Goal: Learn about a topic: Learn about a topic

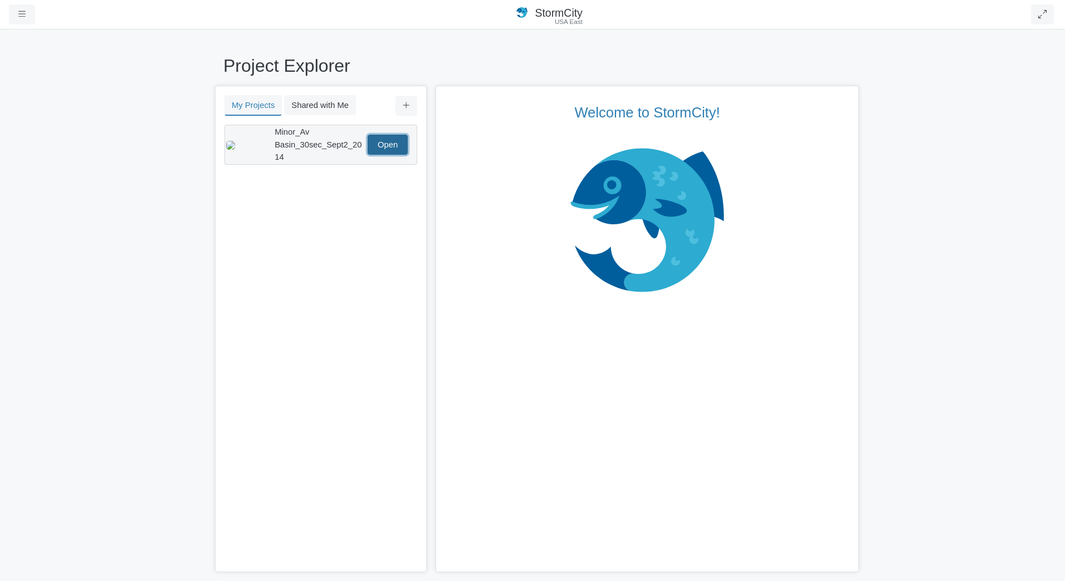
click at [389, 139] on link "Open" at bounding box center [388, 145] width 40 height 20
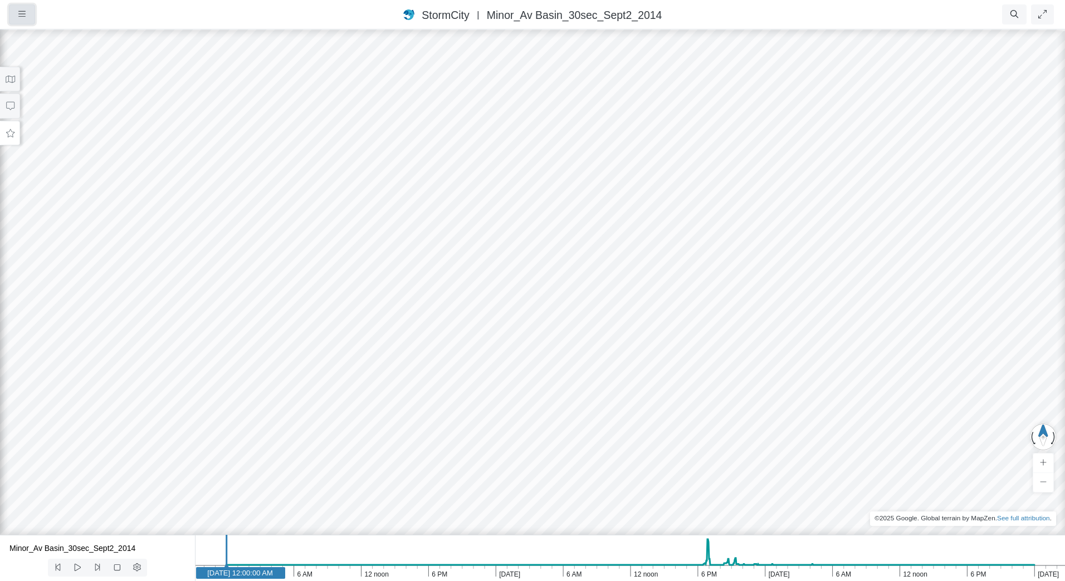
click at [22, 18] on icon "button" at bounding box center [21, 14] width 7 height 8
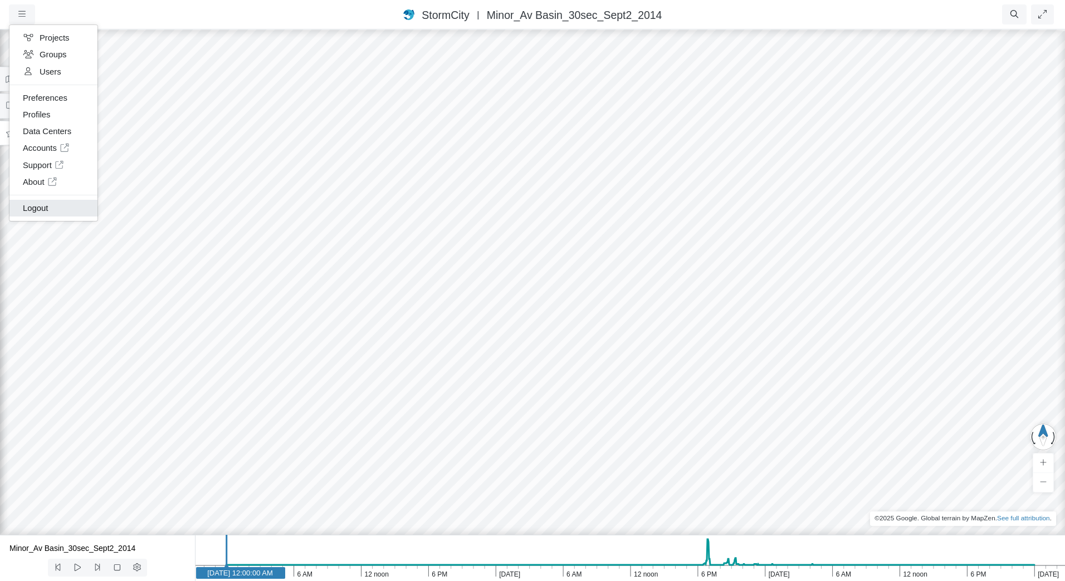
click at [41, 211] on link "Logout" at bounding box center [53, 208] width 88 height 17
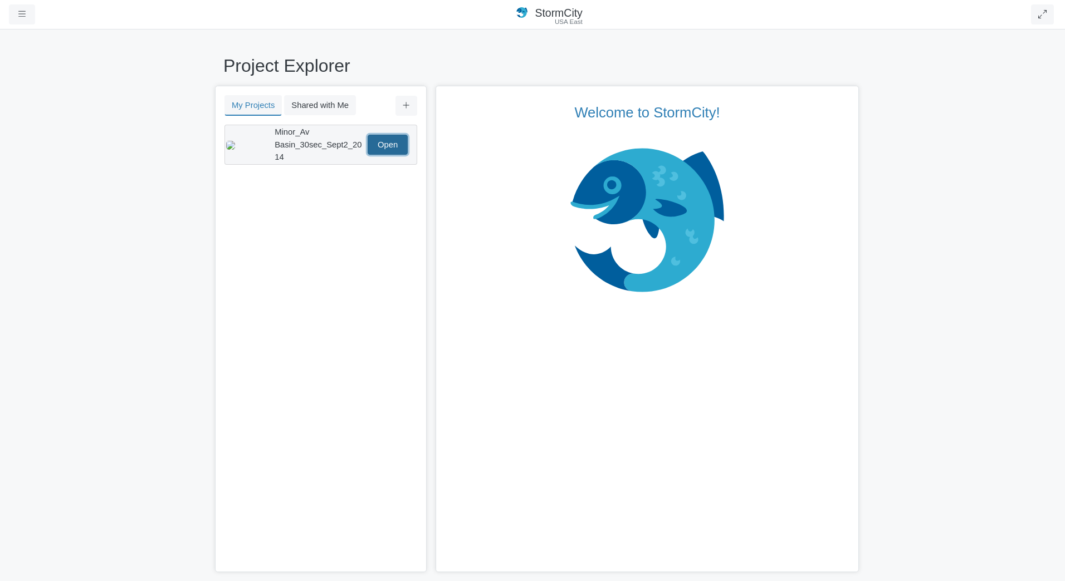
click at [386, 143] on link "Open" at bounding box center [388, 145] width 40 height 20
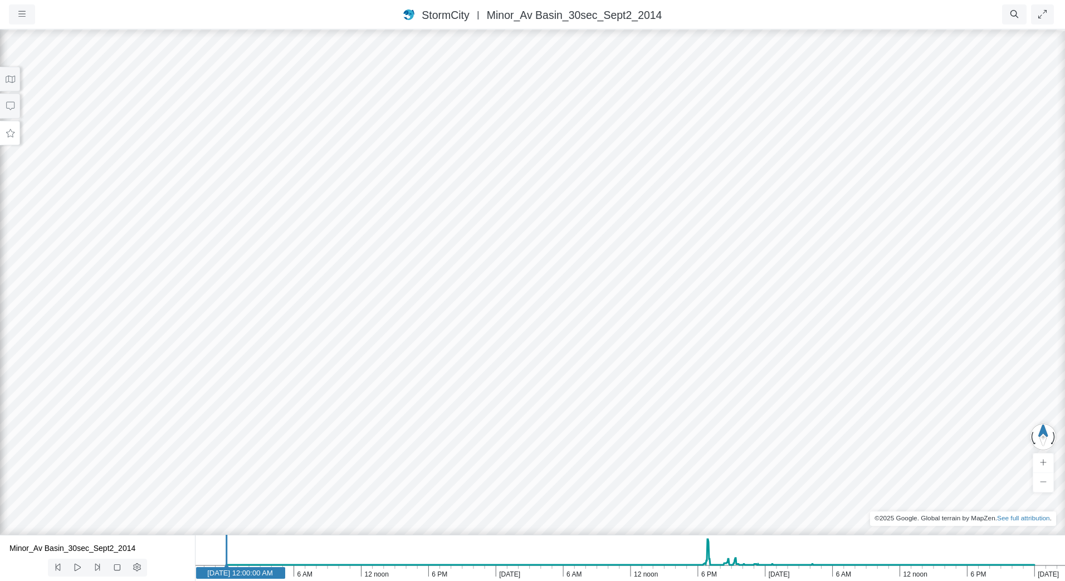
click at [622, 252] on div at bounding box center [532, 304] width 1065 height 553
click at [621, 230] on div at bounding box center [532, 304] width 1065 height 553
drag, startPoint x: 613, startPoint y: 192, endPoint x: 573, endPoint y: 187, distance: 40.4
click at [573, 187] on div at bounding box center [532, 304] width 1065 height 553
drag, startPoint x: 499, startPoint y: 278, endPoint x: 498, endPoint y: 198, distance: 79.6
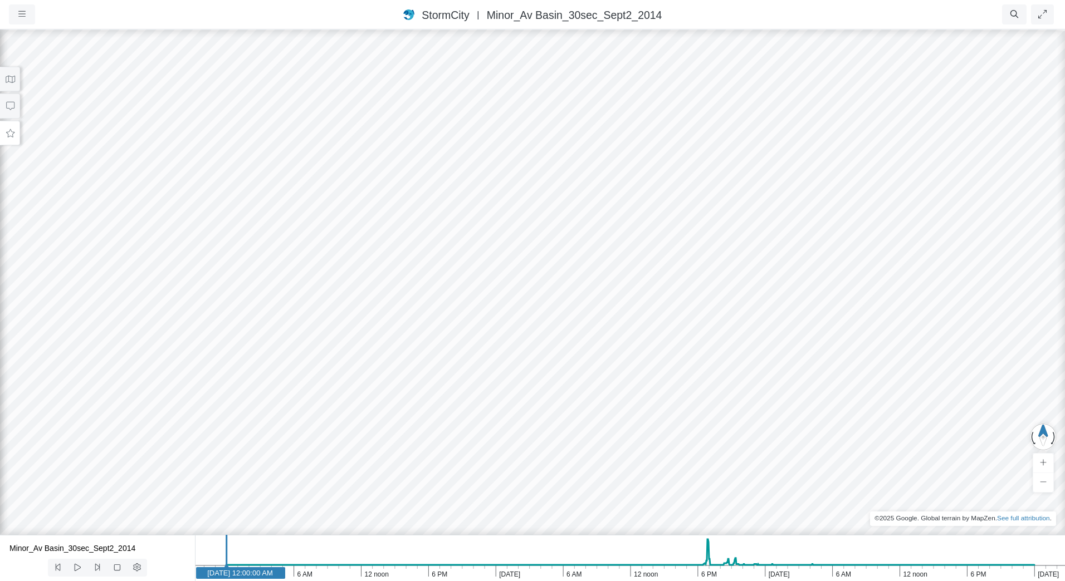
click at [498, 198] on div at bounding box center [532, 304] width 1065 height 553
drag, startPoint x: 498, startPoint y: 198, endPoint x: 511, endPoint y: 112, distance: 86.6
click at [511, 112] on div at bounding box center [532, 304] width 1065 height 553
click at [404, 154] on div at bounding box center [532, 304] width 1065 height 553
drag, startPoint x: 447, startPoint y: 189, endPoint x: 391, endPoint y: 227, distance: 67.8
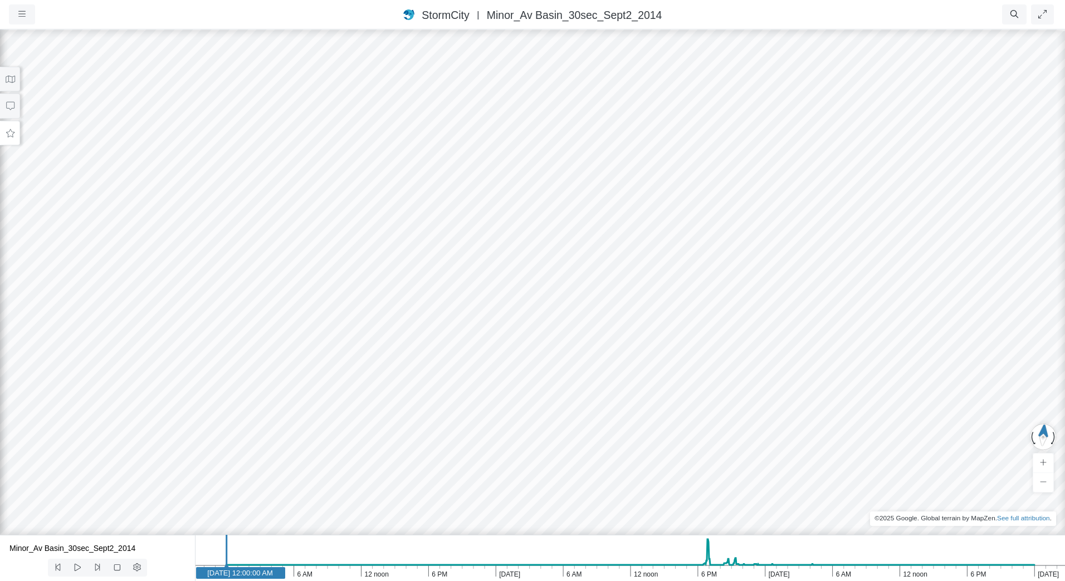
click at [391, 227] on div at bounding box center [532, 304] width 1065 height 553
drag, startPoint x: 418, startPoint y: 289, endPoint x: 469, endPoint y: 275, distance: 53.2
click at [469, 275] on div at bounding box center [532, 304] width 1065 height 553
click at [469, 289] on div at bounding box center [532, 304] width 1065 height 553
drag, startPoint x: 516, startPoint y: 237, endPoint x: 471, endPoint y: 239, distance: 45.8
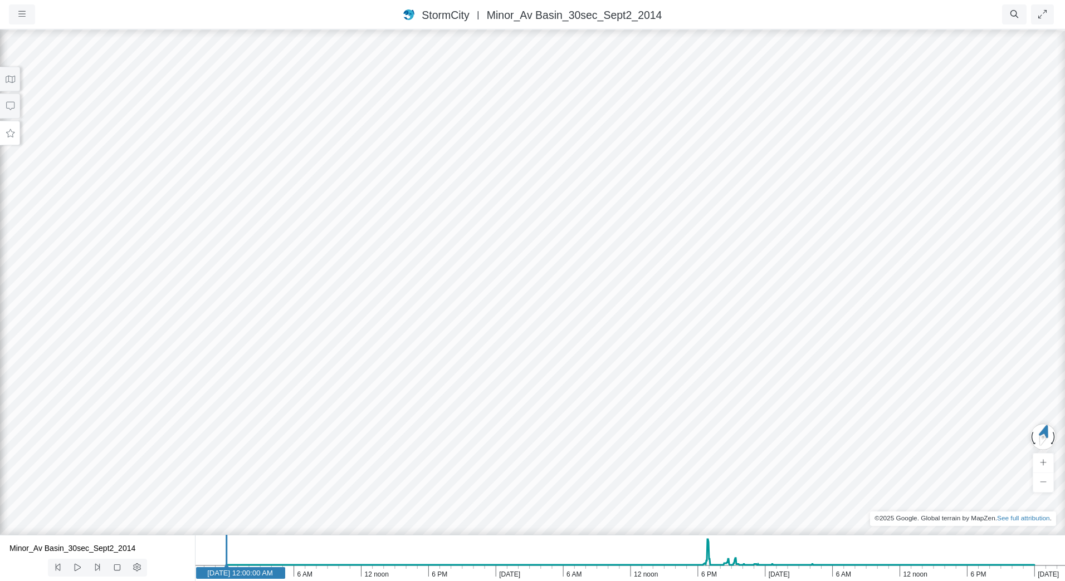
click at [471, 239] on div at bounding box center [532, 304] width 1065 height 553
click at [429, 237] on div at bounding box center [532, 304] width 1065 height 553
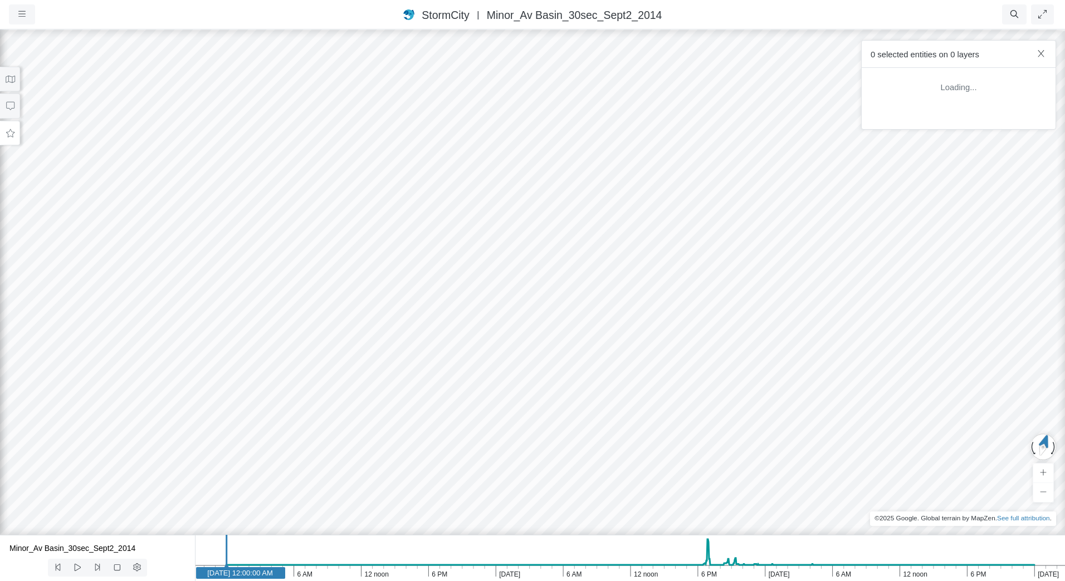
click at [429, 237] on div at bounding box center [532, 304] width 1065 height 553
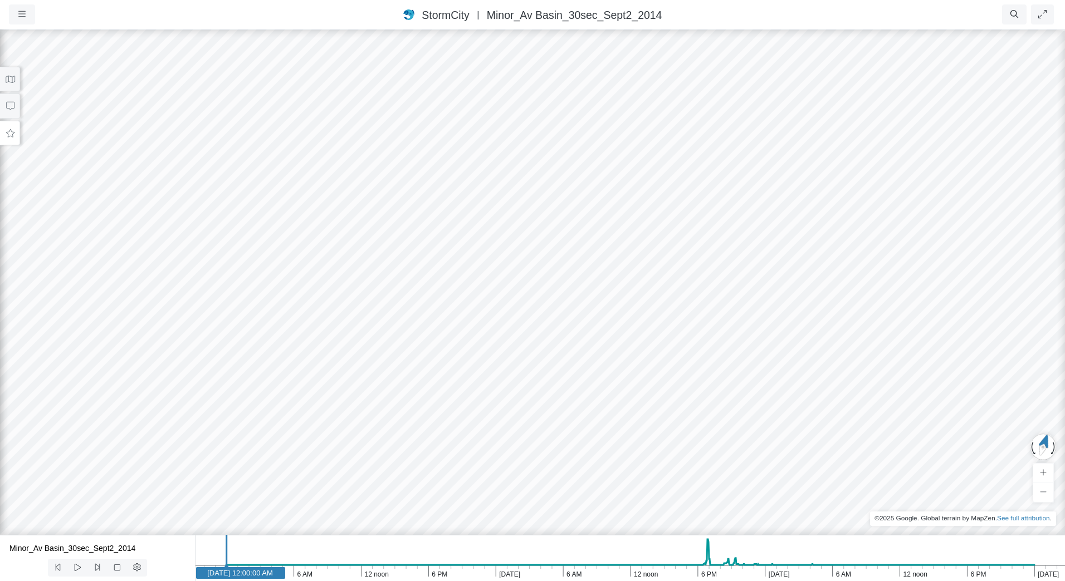
click at [426, 237] on div at bounding box center [532, 304] width 1065 height 553
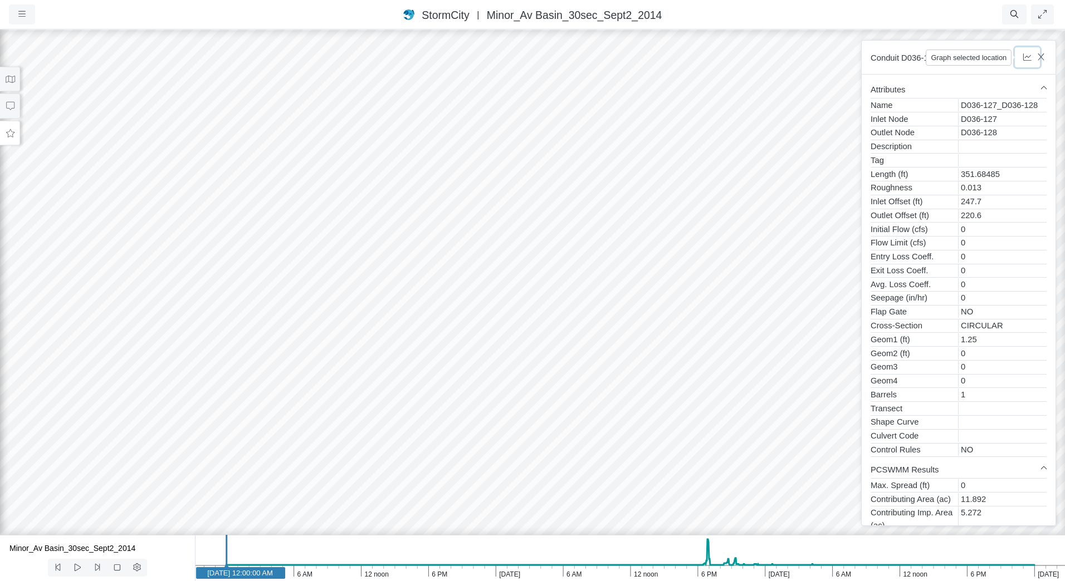
click at [1029, 58] on icon "button" at bounding box center [1027, 56] width 8 height 7
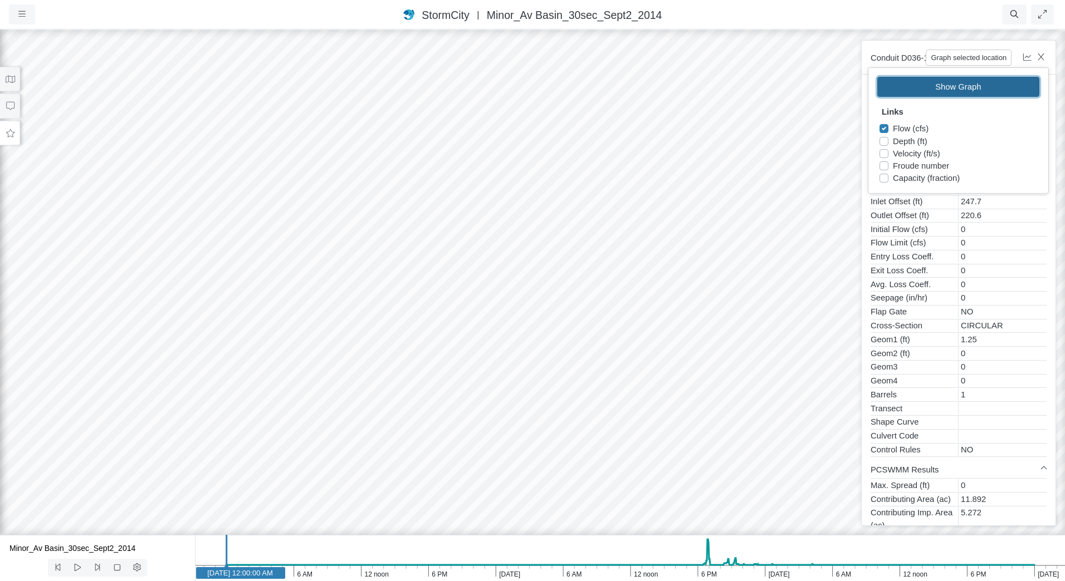
click at [986, 85] on button "Show Graph" at bounding box center [958, 87] width 162 height 20
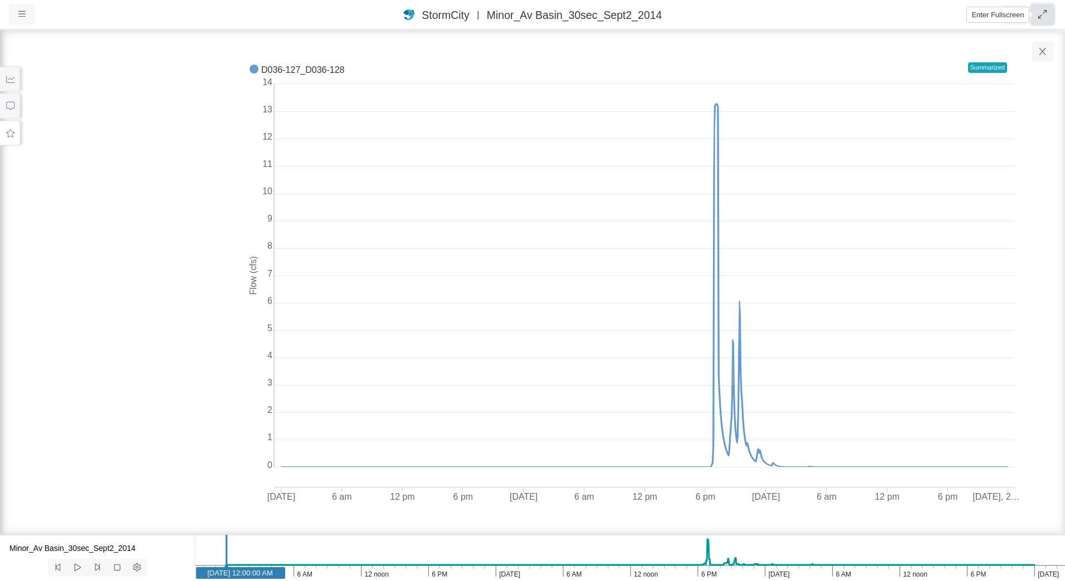
click at [1040, 10] on button "button" at bounding box center [1042, 14] width 23 height 20
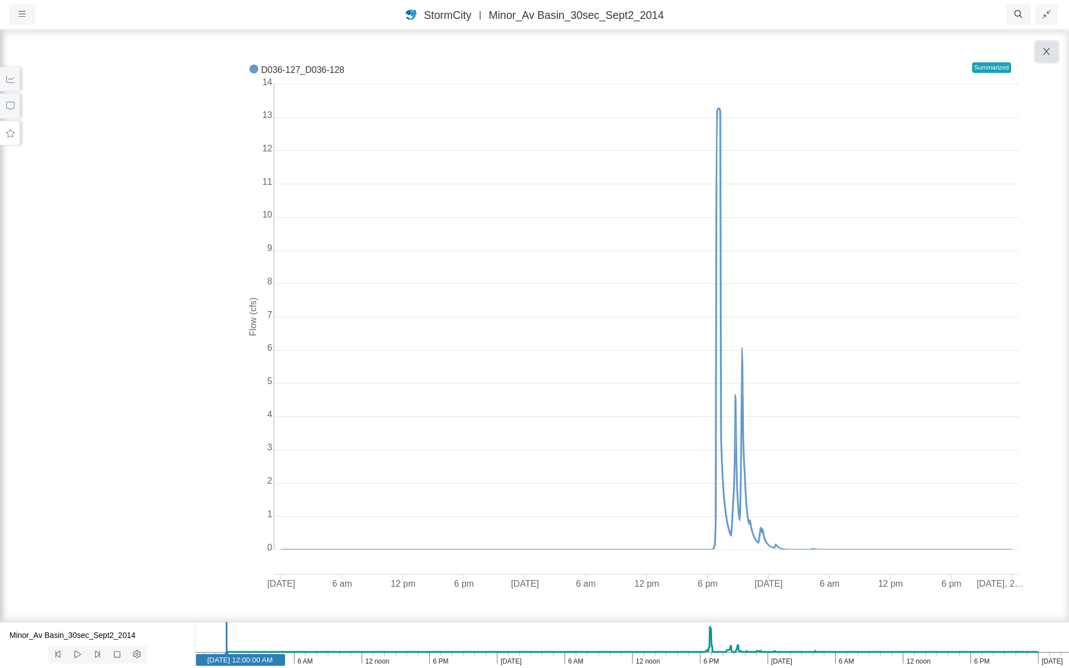
click at [1051, 56] on button "button" at bounding box center [1047, 52] width 22 height 20
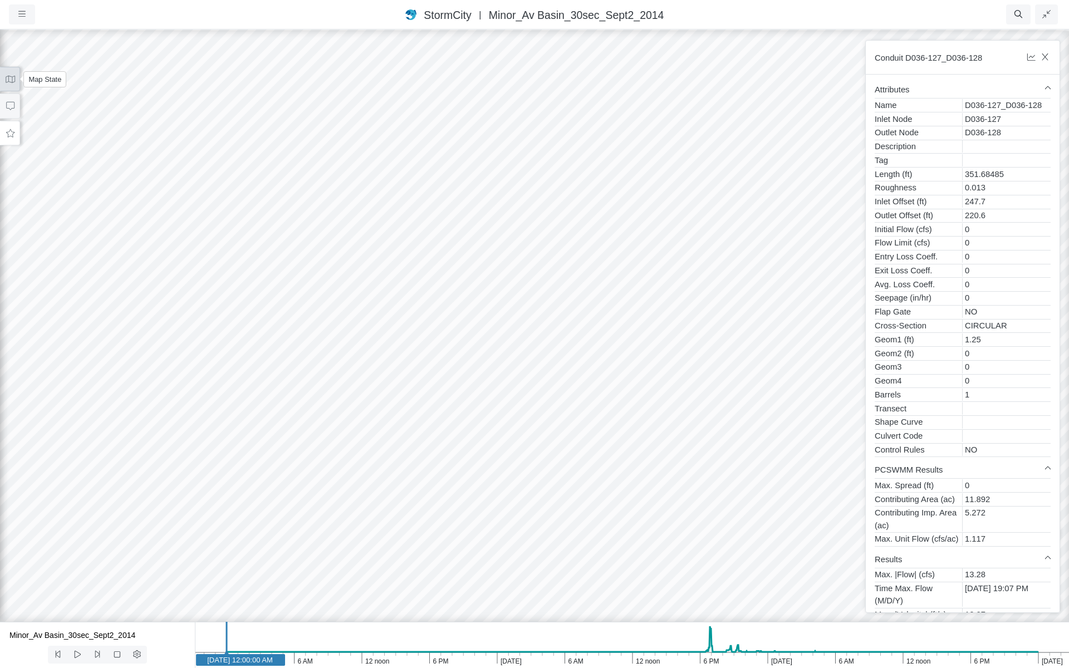
click at [8, 82] on icon at bounding box center [10, 79] width 9 height 7
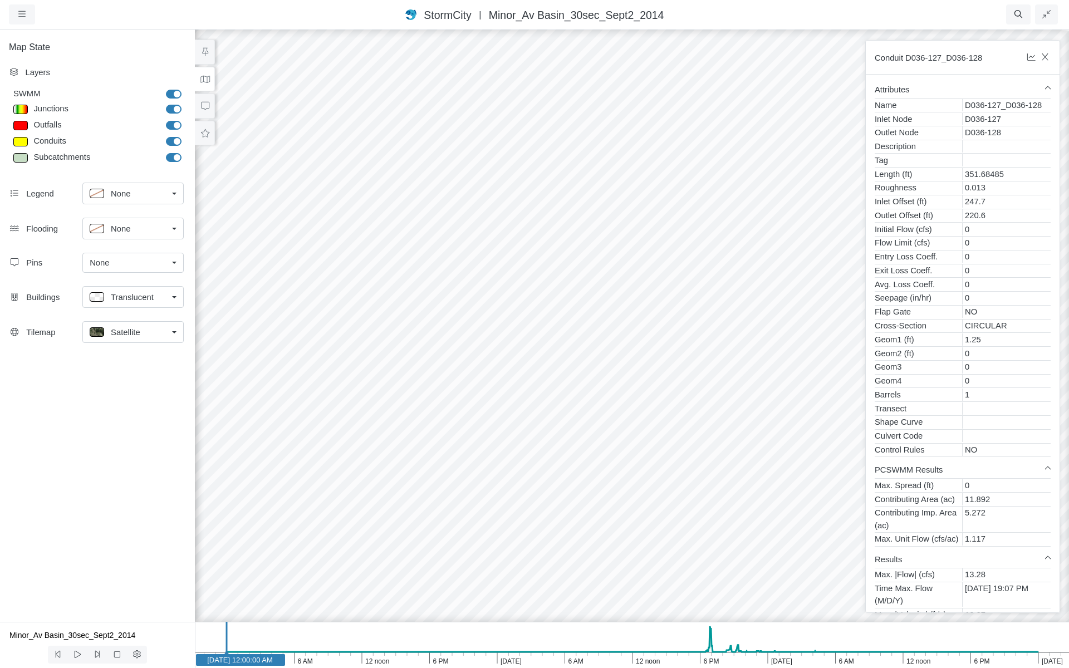
click at [207, 79] on icon at bounding box center [205, 79] width 11 height 8
click at [208, 55] on icon at bounding box center [205, 52] width 11 height 8
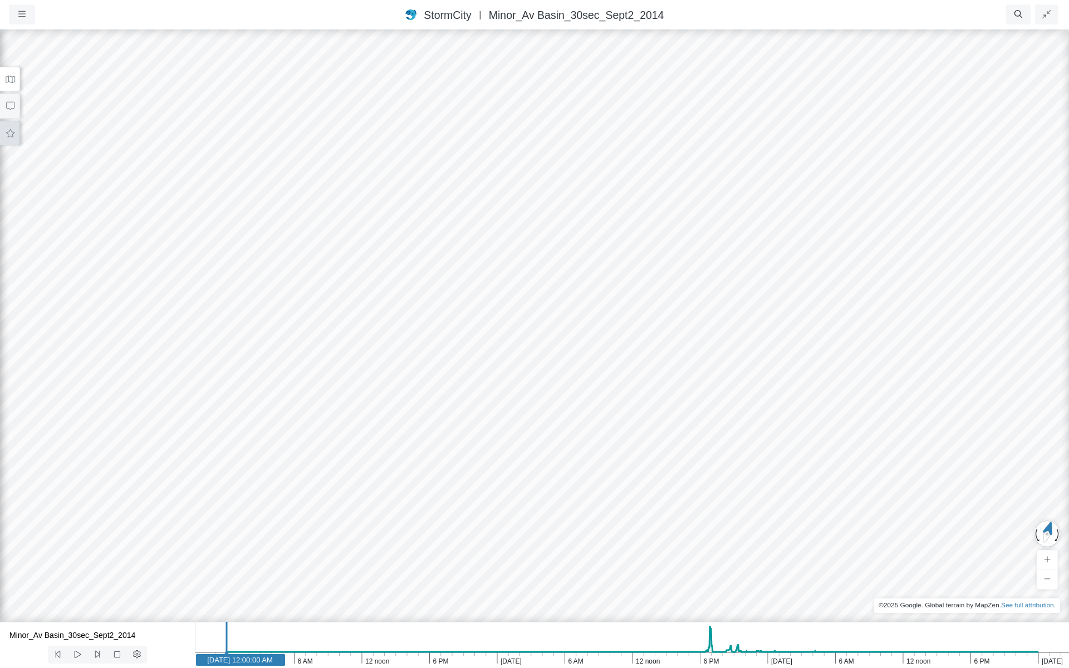
click at [7, 132] on icon at bounding box center [10, 133] width 8 height 8
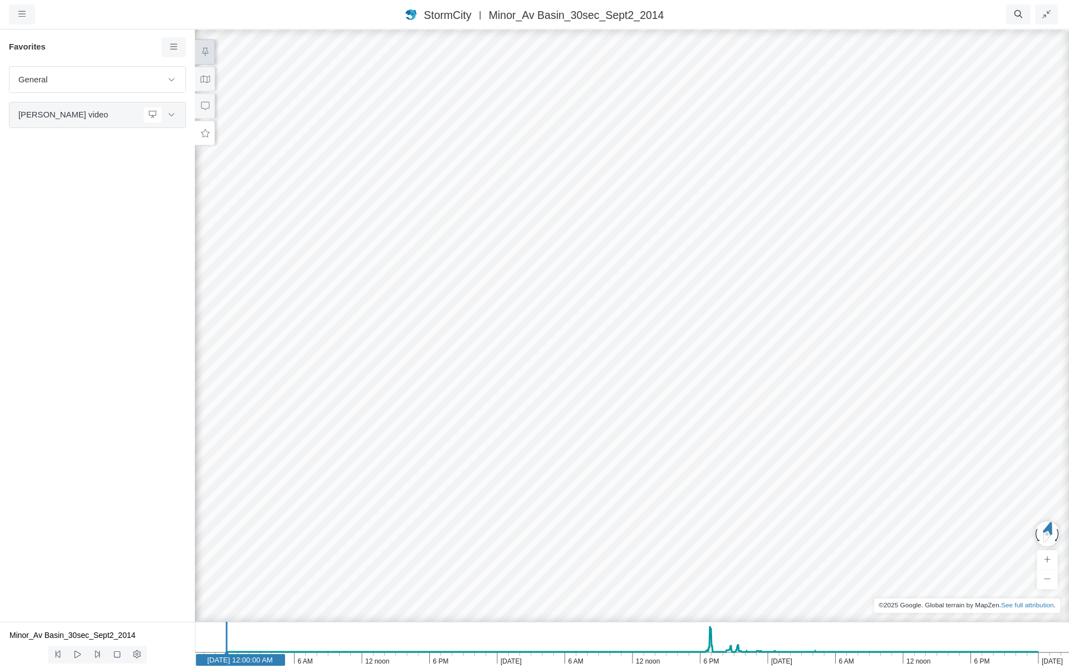
click at [49, 114] on span "[PERSON_NAME] video" at bounding box center [78, 115] width 120 height 12
click at [173, 118] on icon at bounding box center [171, 114] width 9 height 7
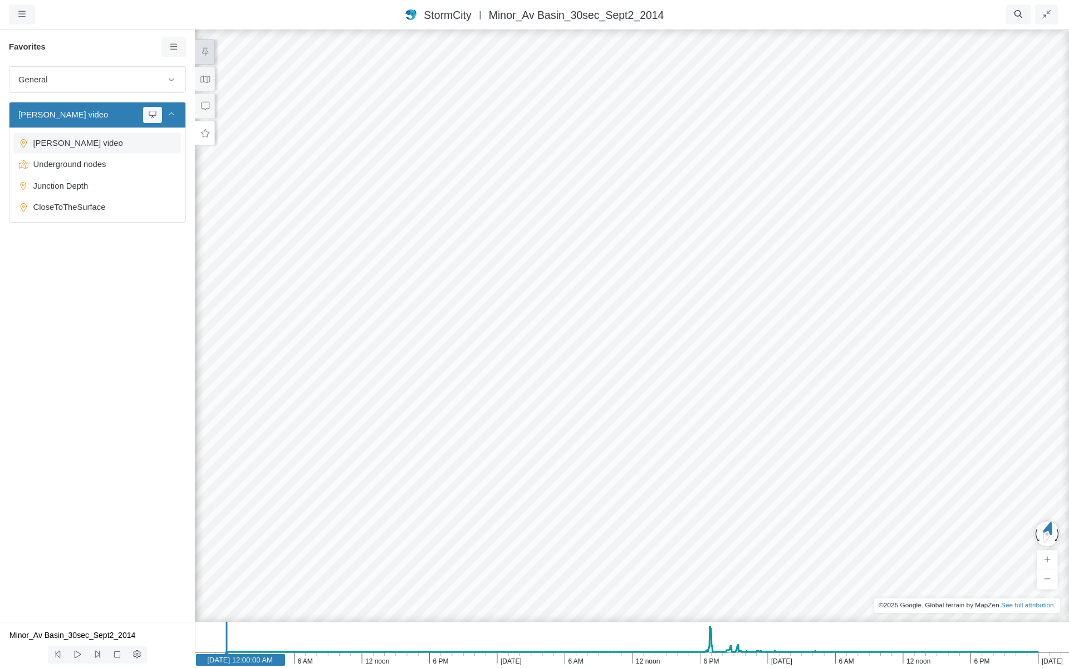
click at [131, 148] on span "[PERSON_NAME] video" at bounding box center [98, 143] width 139 height 12
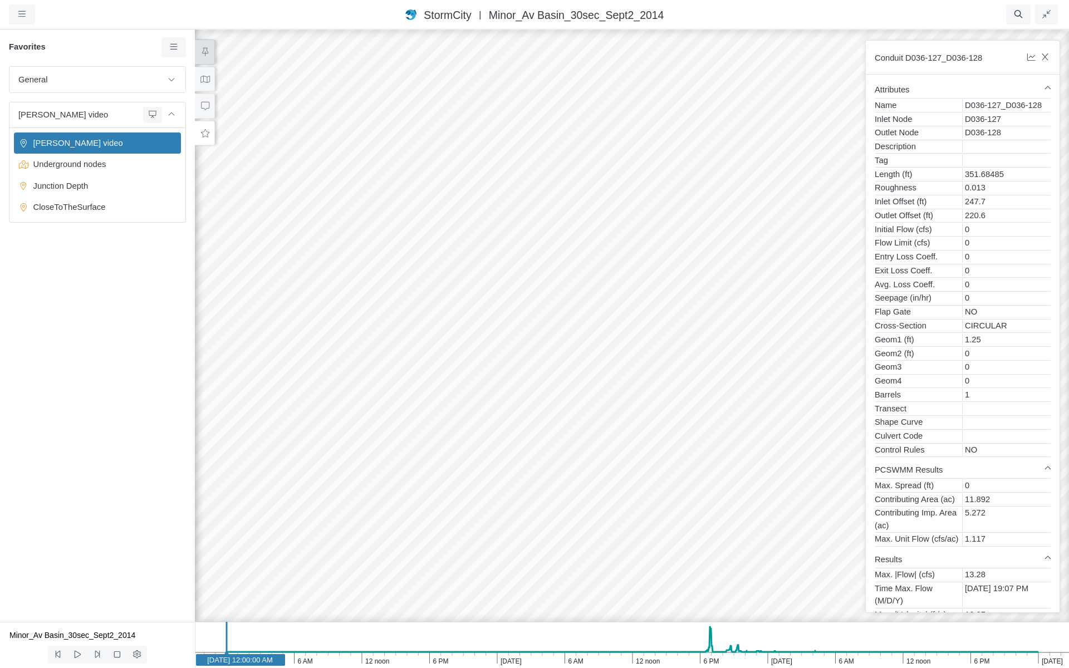
click at [1064, 60] on div "Conduit D036-127_D036-128 Please make a selection. Loading... Attributes Name D…" at bounding box center [963, 326] width 213 height 591
click at [1045, 62] on button "button" at bounding box center [1046, 57] width 12 height 13
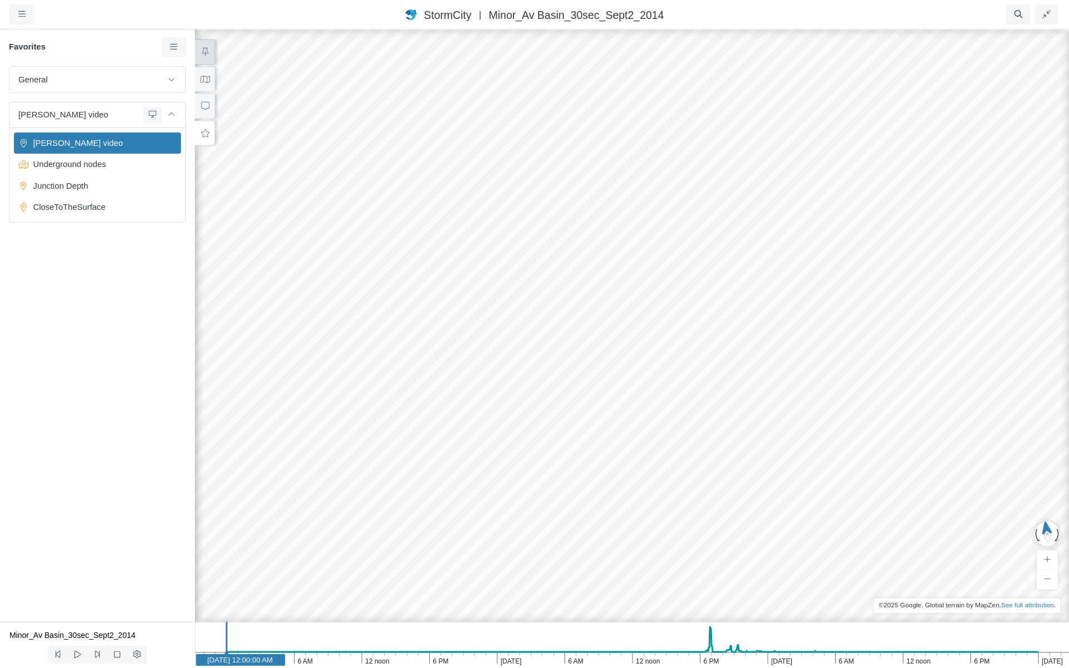
click at [581, 177] on div at bounding box center [631, 348] width 1069 height 640
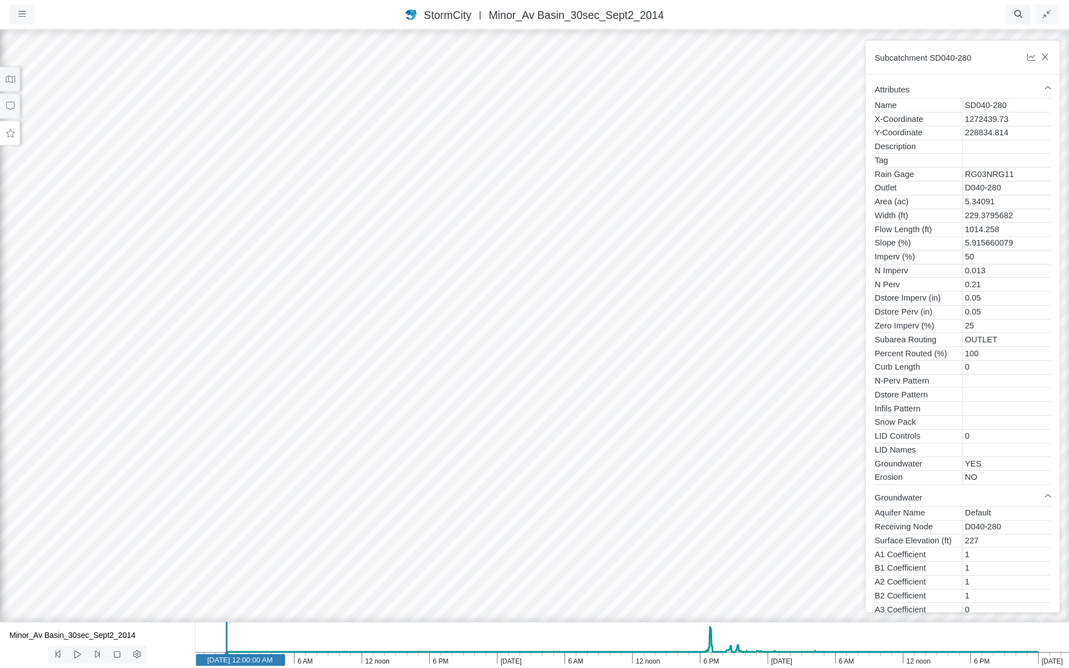
click at [476, 208] on div at bounding box center [534, 348] width 1069 height 640
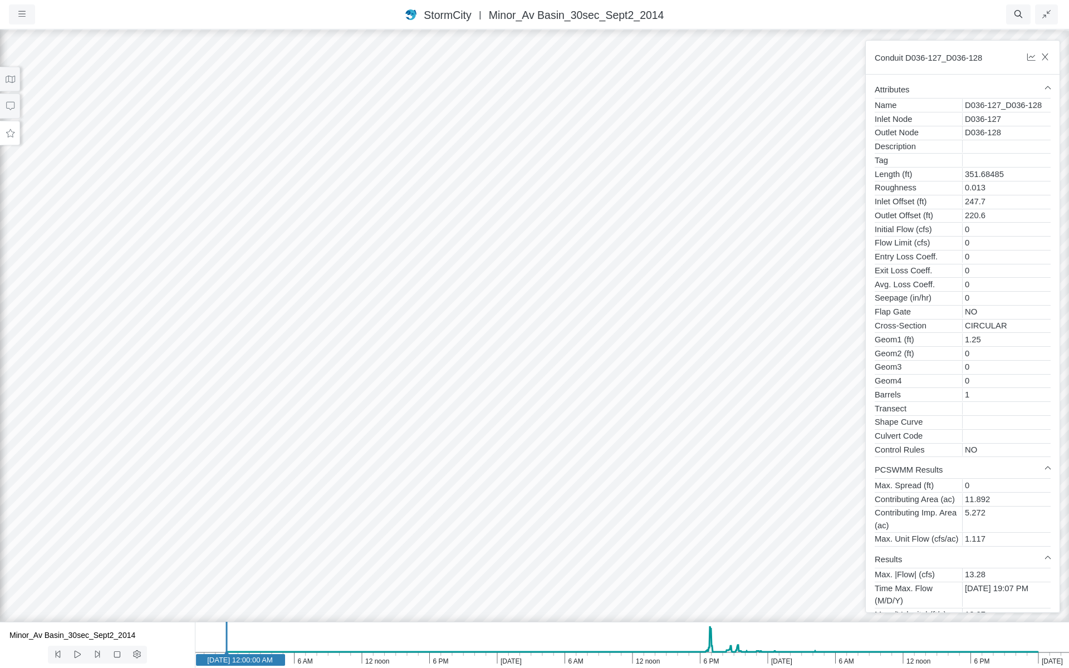
click at [476, 208] on div at bounding box center [534, 348] width 1069 height 640
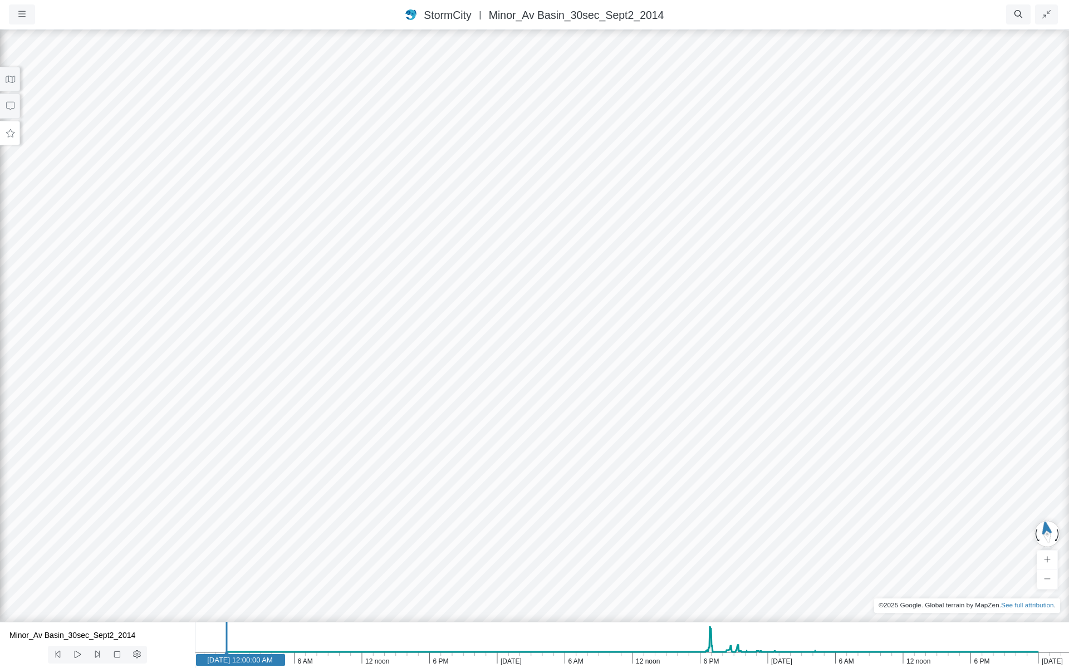
click at [476, 208] on div at bounding box center [534, 348] width 1069 height 640
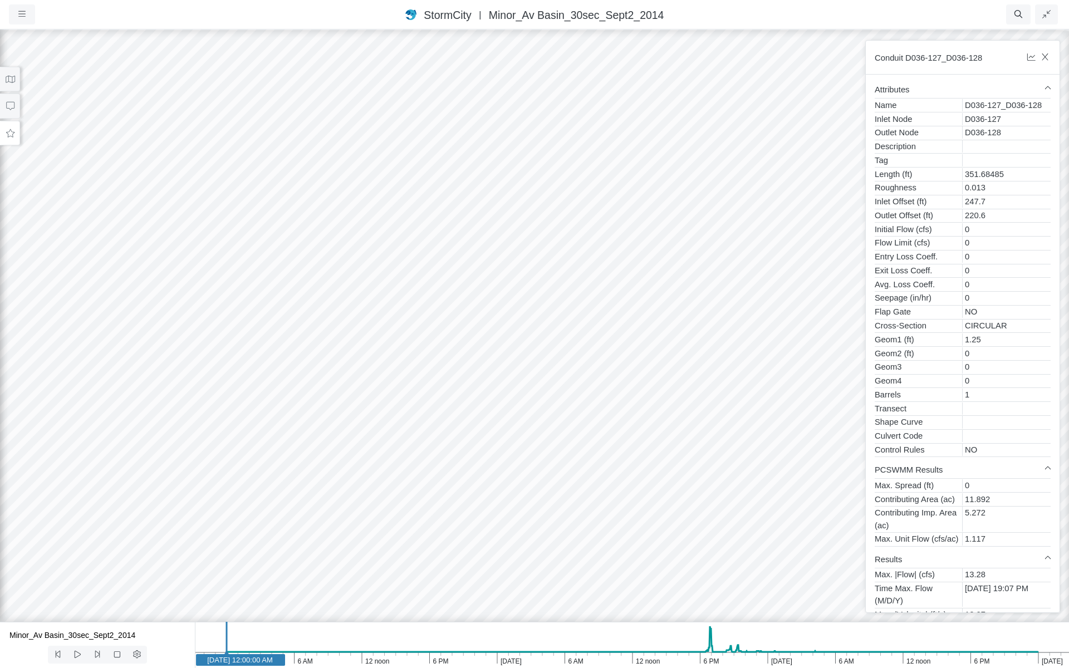
click at [463, 242] on div at bounding box center [534, 348] width 1069 height 640
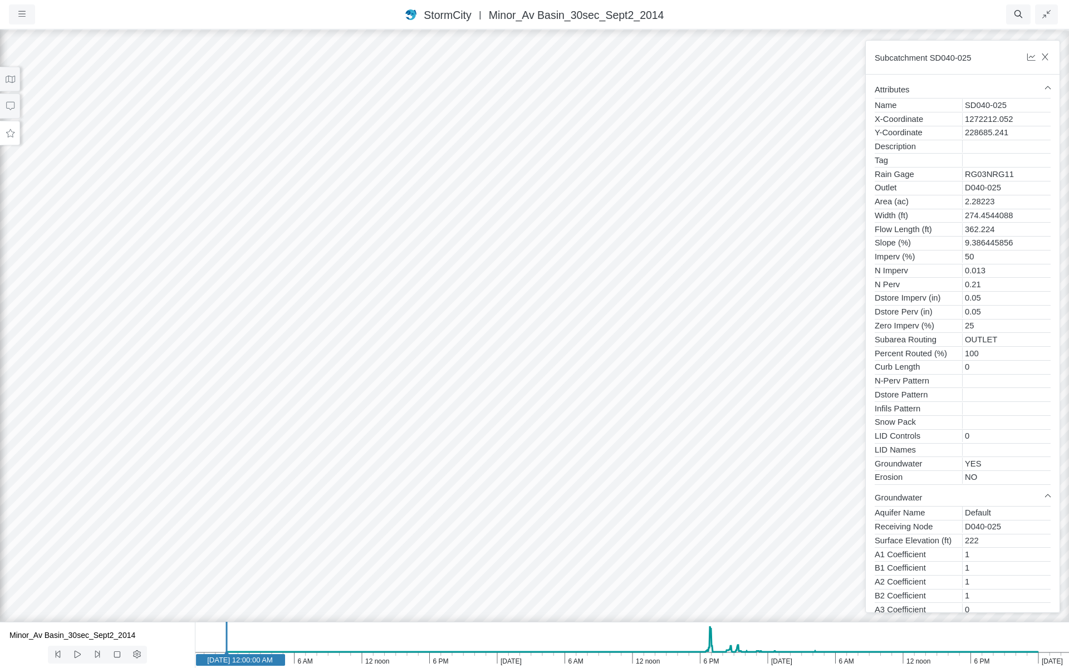
click at [348, 261] on div at bounding box center [534, 348] width 1069 height 640
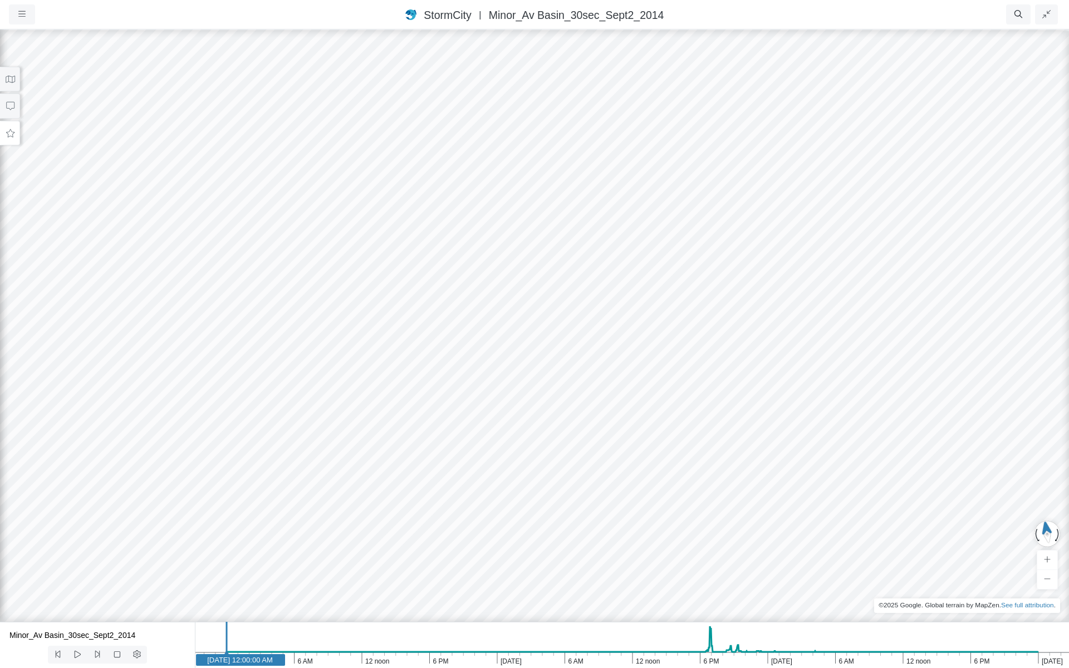
click at [303, 233] on div at bounding box center [534, 348] width 1069 height 640
click at [12, 135] on icon at bounding box center [10, 133] width 8 height 8
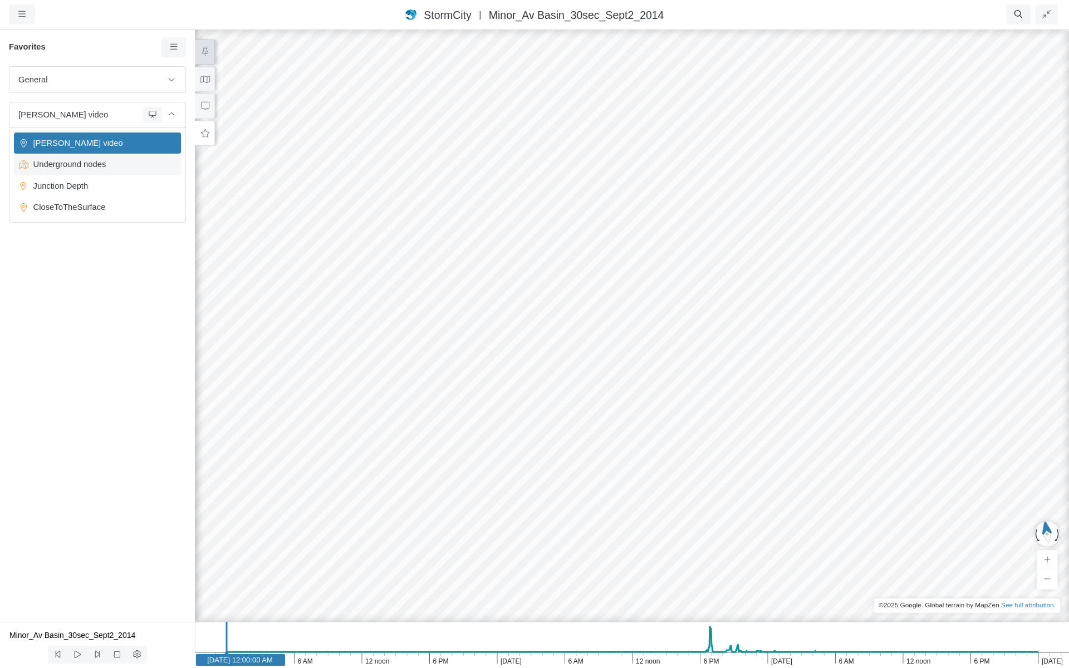
click at [50, 163] on span "Underground nodes" at bounding box center [98, 164] width 139 height 12
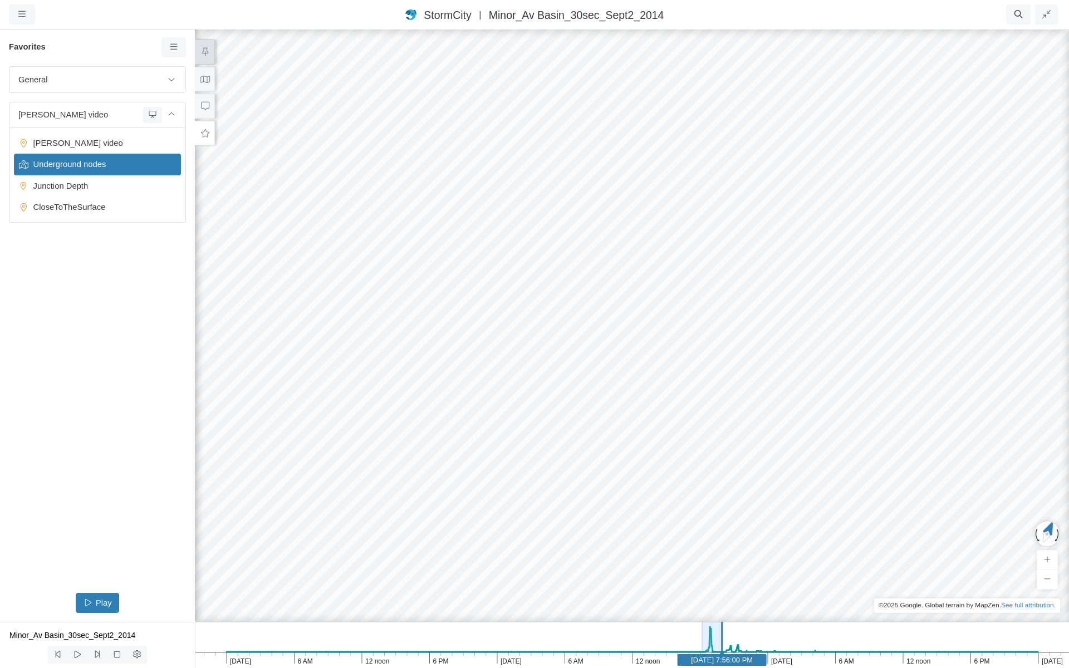
click at [402, 232] on div at bounding box center [631, 348] width 1069 height 640
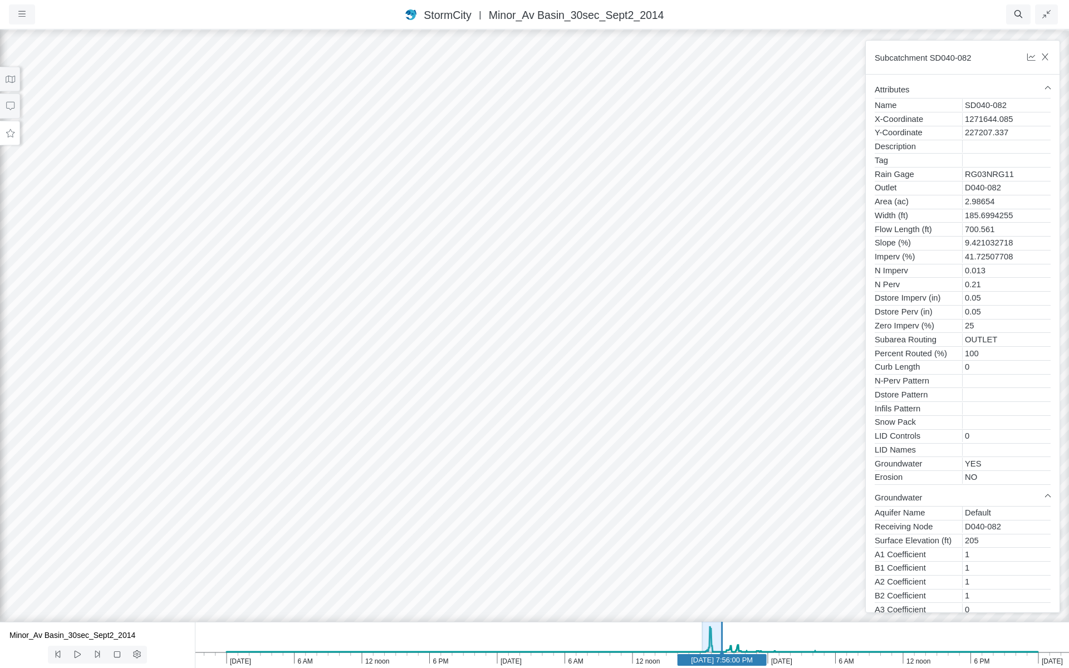
click at [365, 371] on div at bounding box center [534, 348] width 1069 height 640
drag, startPoint x: 310, startPoint y: 384, endPoint x: 590, endPoint y: 286, distance: 296.6
click at [590, 286] on div at bounding box center [534, 348] width 1069 height 640
drag, startPoint x: 590, startPoint y: 286, endPoint x: 1069, endPoint y: 262, distance: 479.5
click at [1064, 262] on div "Projects Groups Users Preferences Profiles Data Centers Accounts Support About …" at bounding box center [534, 334] width 1069 height 668
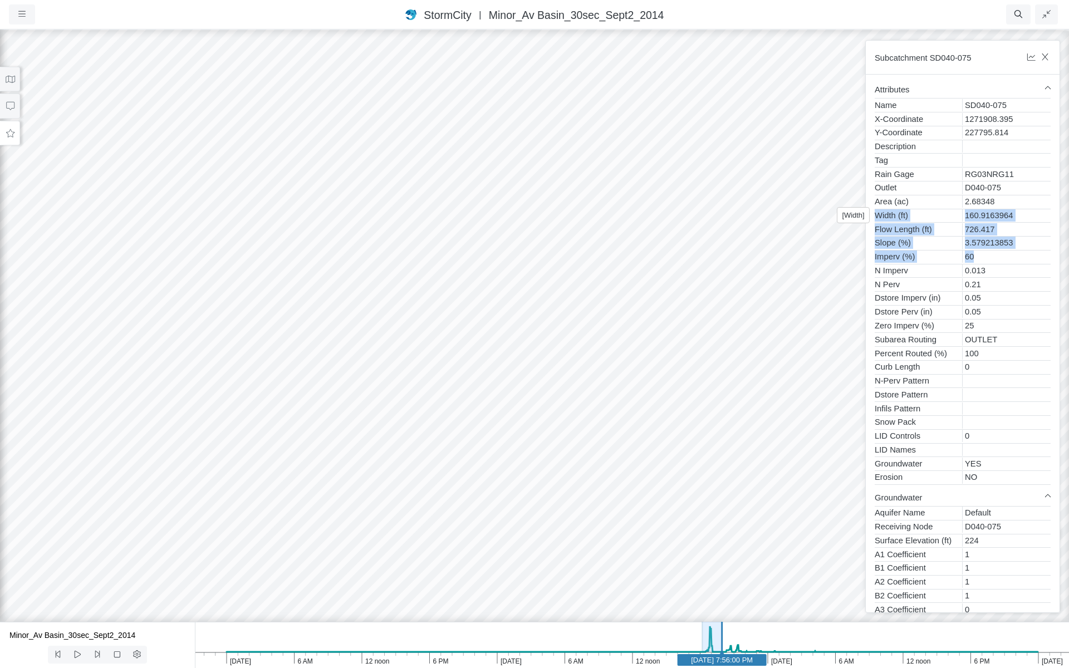
drag, startPoint x: 1069, startPoint y: 262, endPoint x: 912, endPoint y: 212, distance: 164.3
click at [912, 212] on div "Subcatchment SD040-075 Please make a selection. Loading... Attributes Name SD04…" at bounding box center [963, 326] width 213 height 591
click at [1048, 53] on icon "button" at bounding box center [1045, 57] width 11 height 8
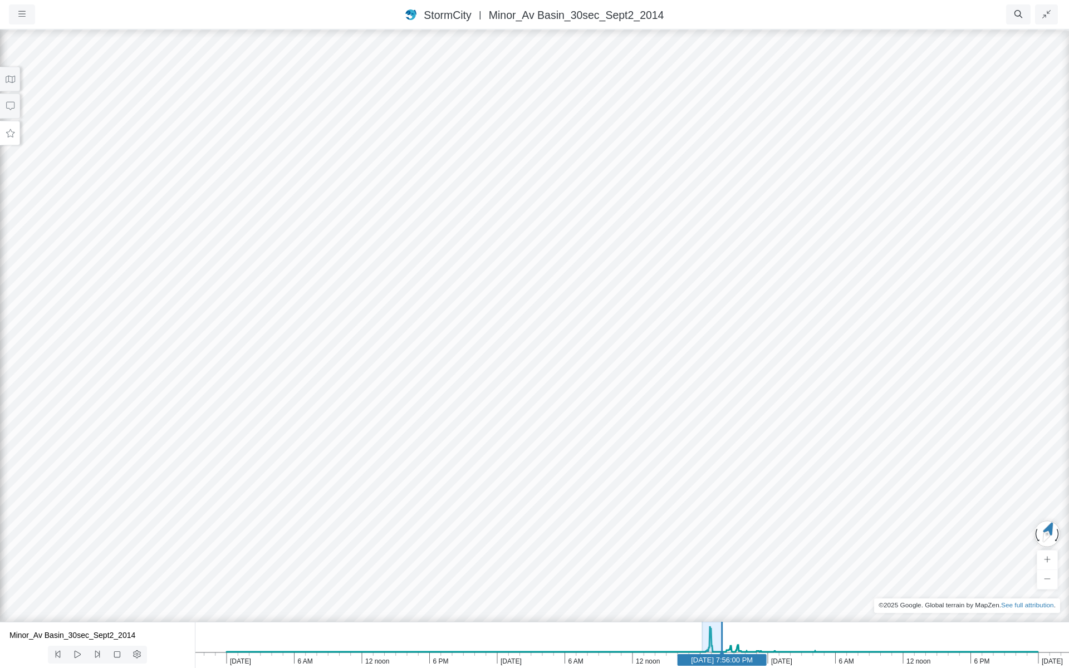
drag, startPoint x: 370, startPoint y: 337, endPoint x: 816, endPoint y: 315, distance: 446.6
click at [816, 315] on div at bounding box center [534, 348] width 1069 height 640
drag, startPoint x: 727, startPoint y: 334, endPoint x: 763, endPoint y: 413, distance: 86.5
click at [763, 413] on div at bounding box center [534, 348] width 1069 height 640
drag, startPoint x: 763, startPoint y: 413, endPoint x: 780, endPoint y: 493, distance: 81.9
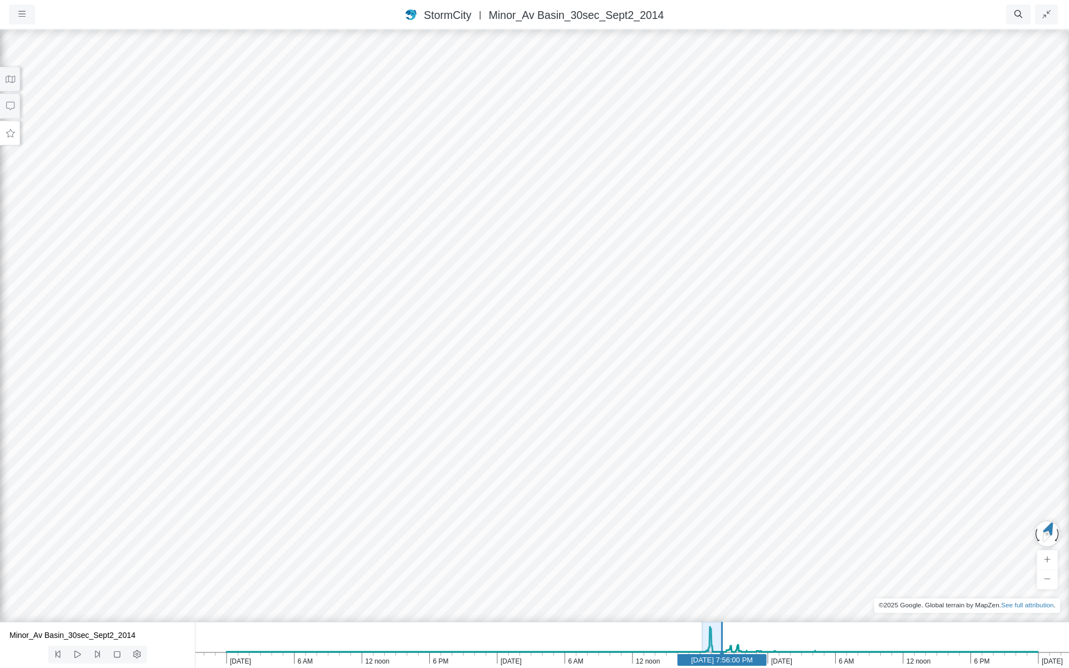
click at [780, 493] on div at bounding box center [534, 348] width 1069 height 640
drag, startPoint x: 711, startPoint y: 518, endPoint x: 720, endPoint y: 503, distance: 17.0
click at [720, 503] on div at bounding box center [534, 348] width 1069 height 640
click at [6, 136] on icon at bounding box center [10, 133] width 11 height 8
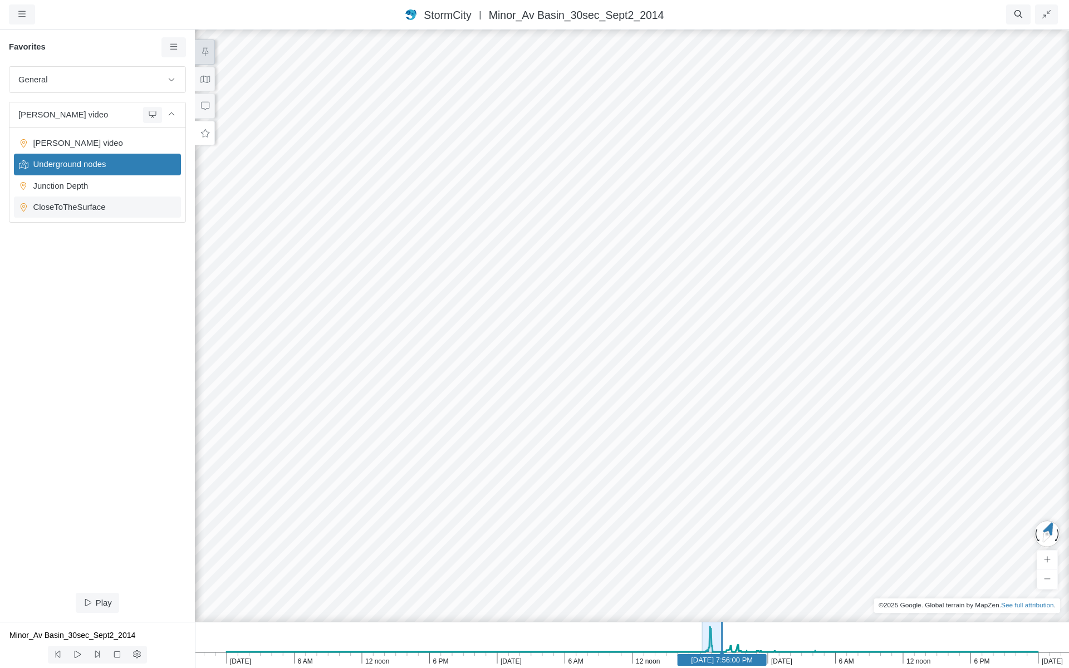
click at [86, 207] on span "CloseToTheSurface" at bounding box center [98, 207] width 139 height 12
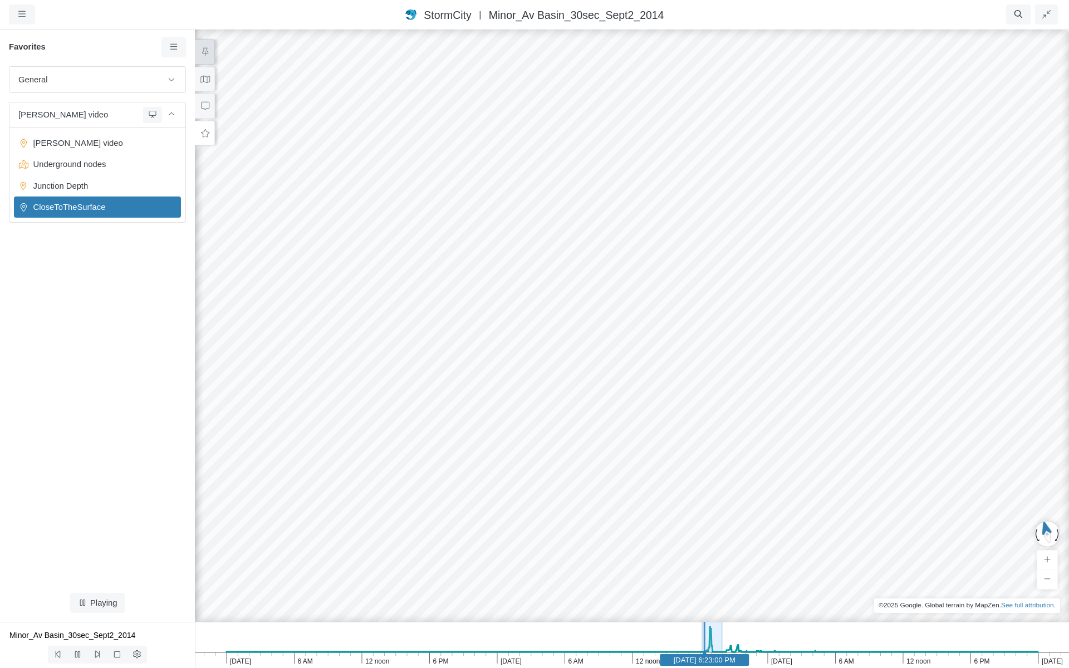
click at [297, 331] on div at bounding box center [631, 348] width 1069 height 640
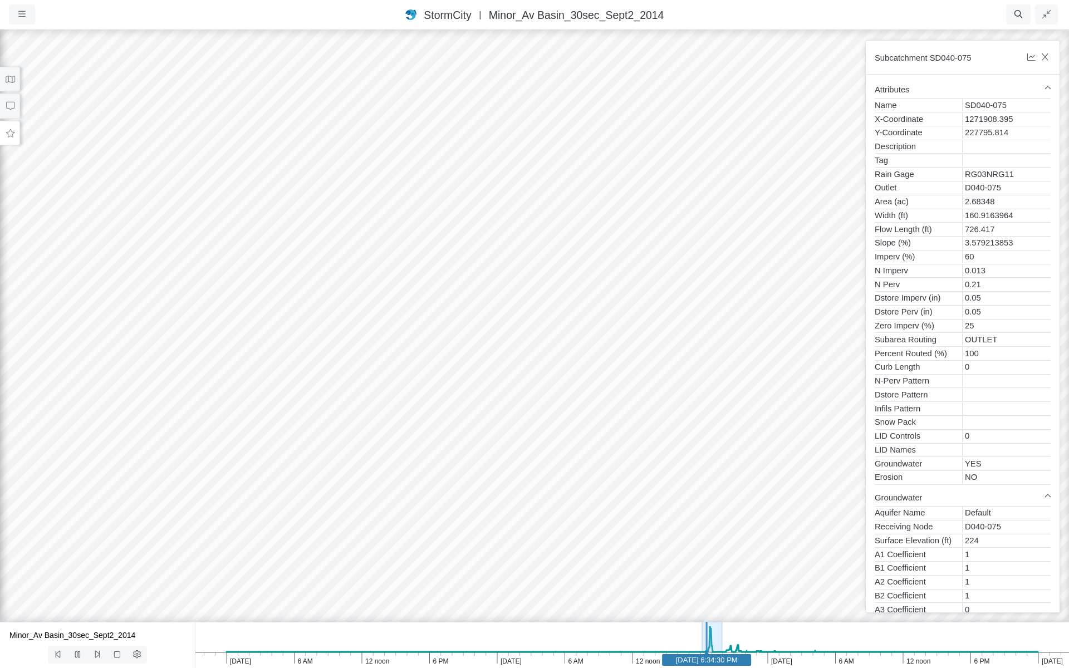
click at [70, 522] on div at bounding box center [534, 348] width 1069 height 640
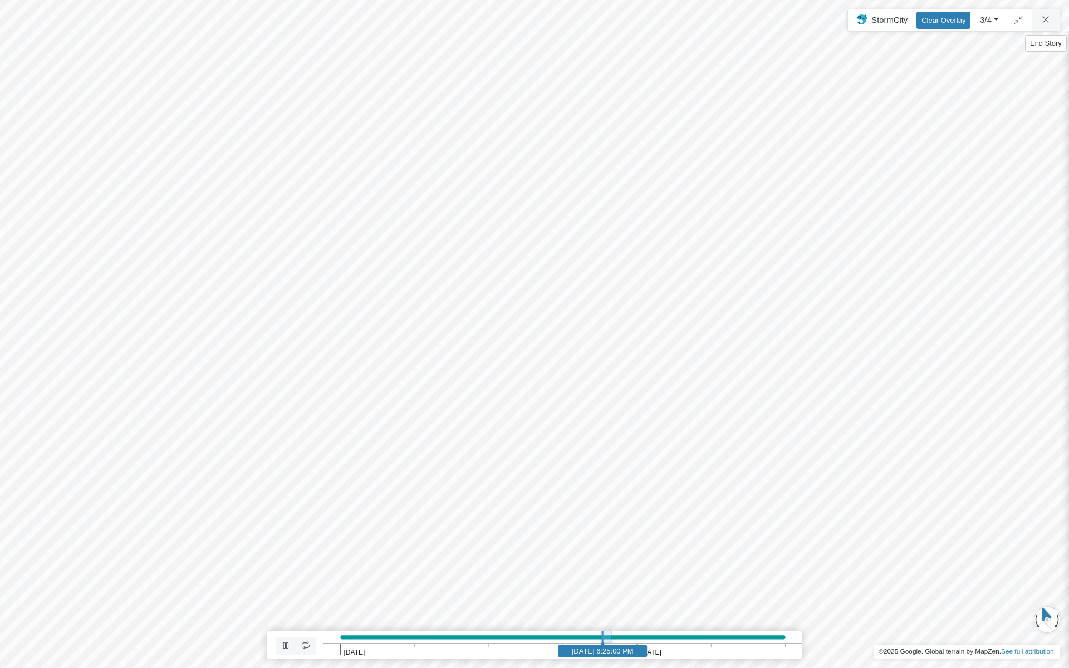
click at [1046, 24] on div "Projects Groups Users Preferences Profiles Data Centers Accounts Support About …" at bounding box center [534, 334] width 1069 height 668
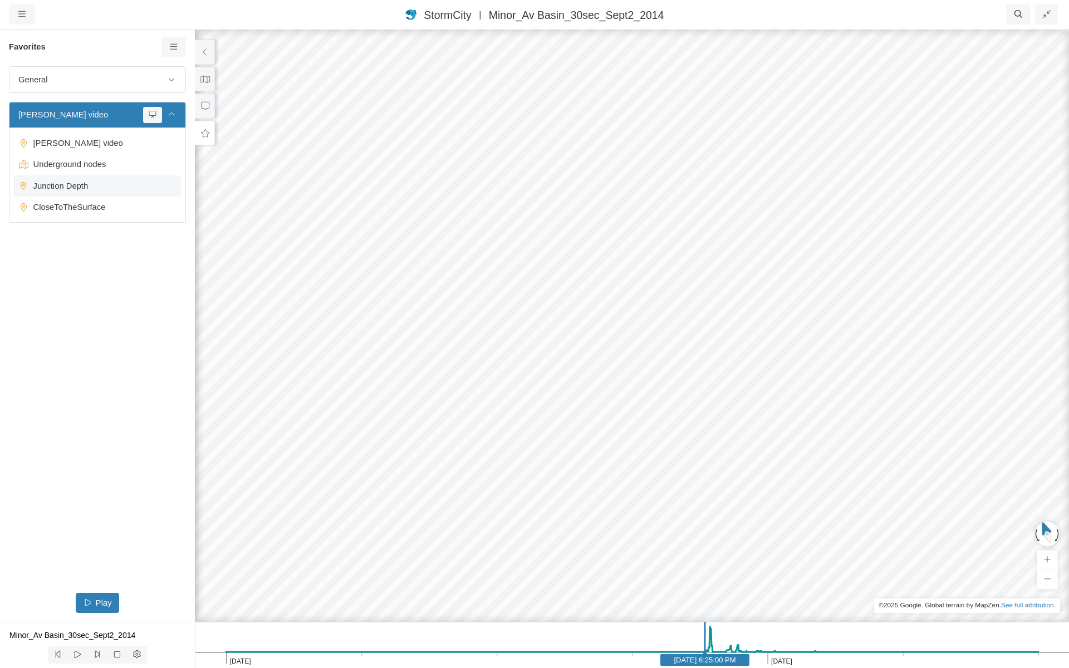
click at [53, 184] on span "Junction Depth" at bounding box center [98, 186] width 139 height 12
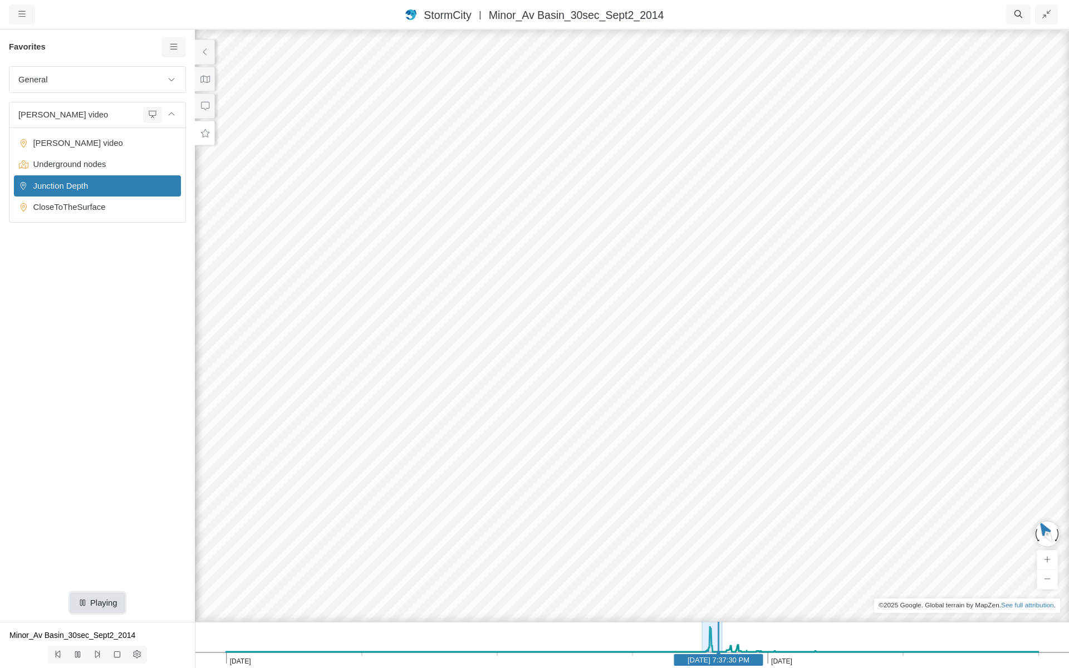
click at [104, 611] on button "Play Playing Unpause Replay" at bounding box center [97, 603] width 54 height 20
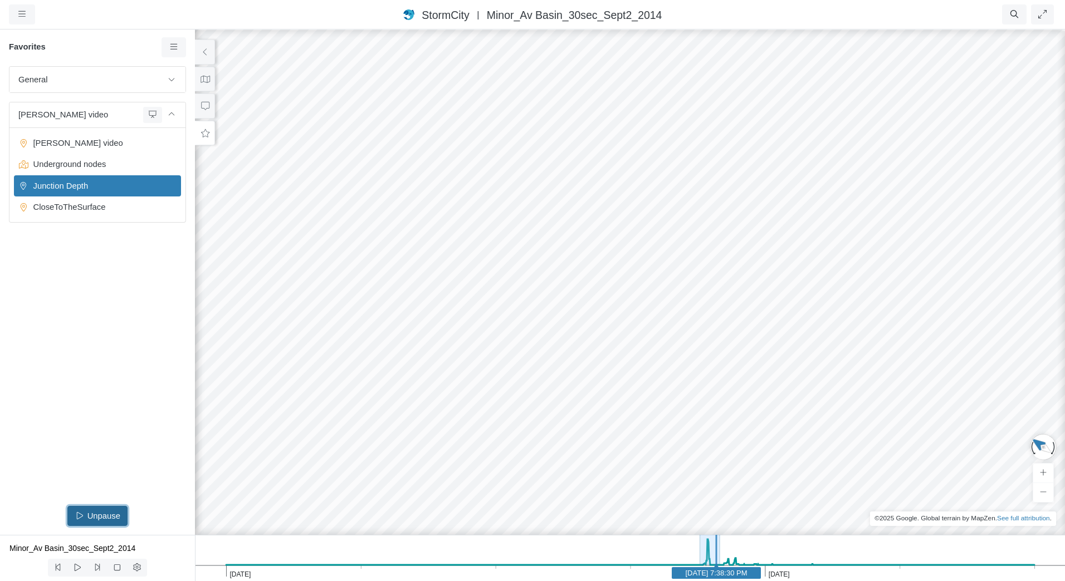
click at [85, 513] on icon at bounding box center [81, 516] width 13 height 8
click at [81, 208] on span "CloseToTheSurface" at bounding box center [98, 207] width 139 height 12
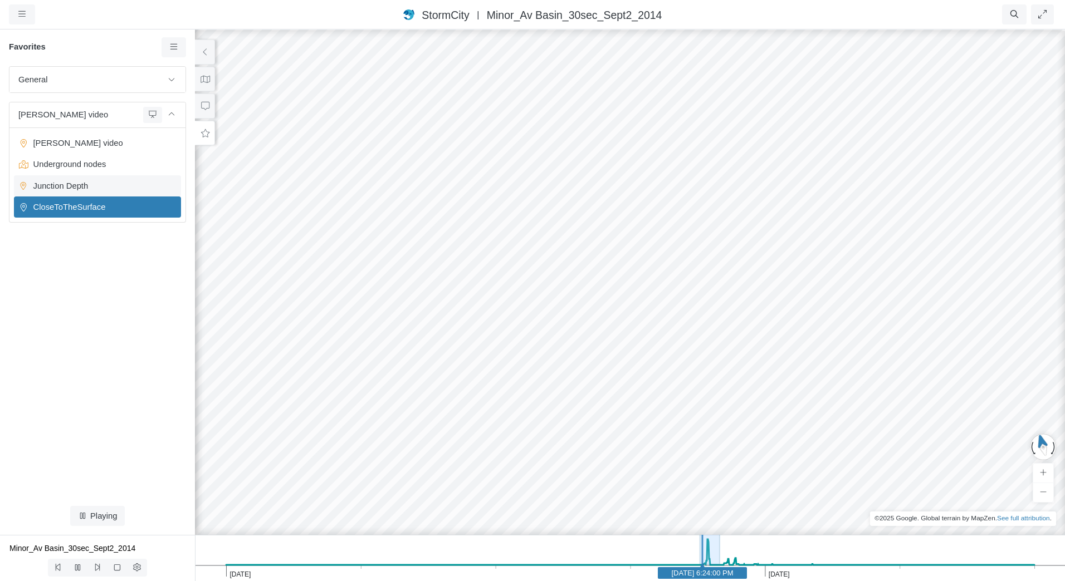
click at [111, 184] on span "Junction Depth" at bounding box center [98, 186] width 139 height 12
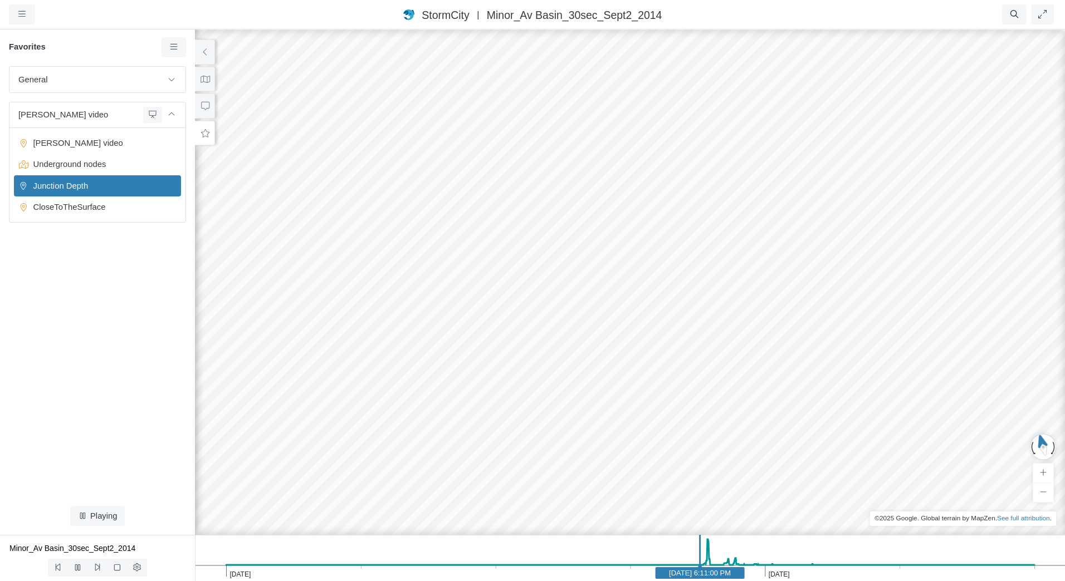
click at [111, 184] on span "Junction Depth" at bounding box center [98, 186] width 139 height 12
click at [669, 216] on div at bounding box center [629, 304] width 1065 height 553
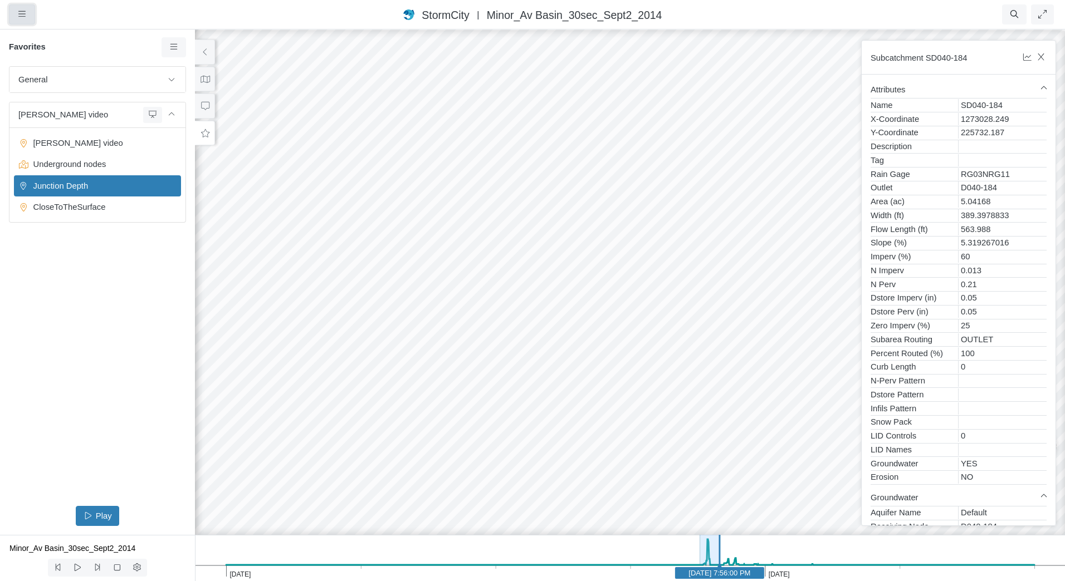
click at [26, 13] on button "button" at bounding box center [22, 14] width 26 height 20
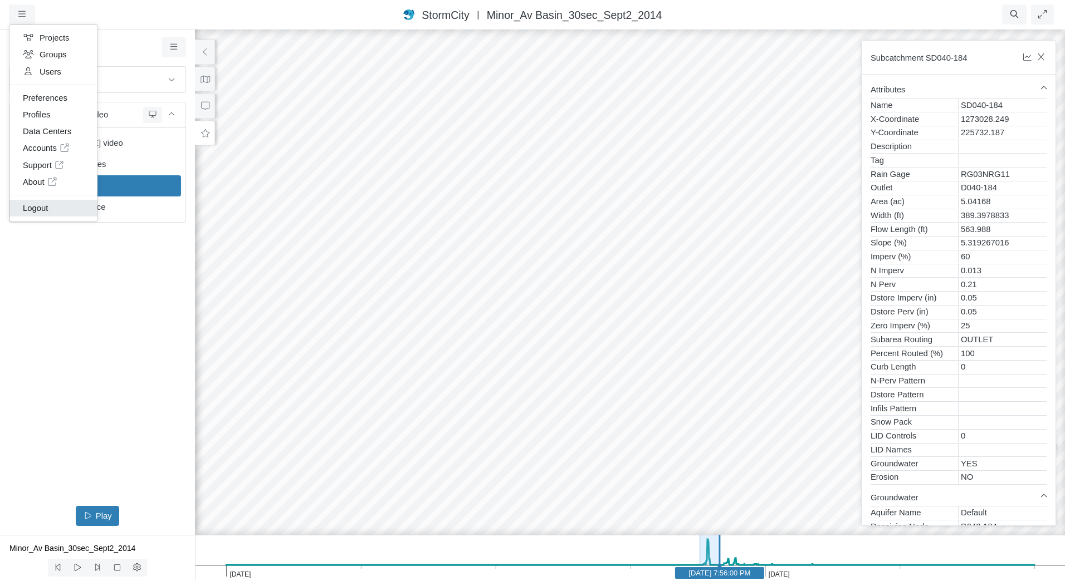
click at [62, 212] on link "Logout" at bounding box center [53, 208] width 88 height 17
